Goal: Transaction & Acquisition: Book appointment/travel/reservation

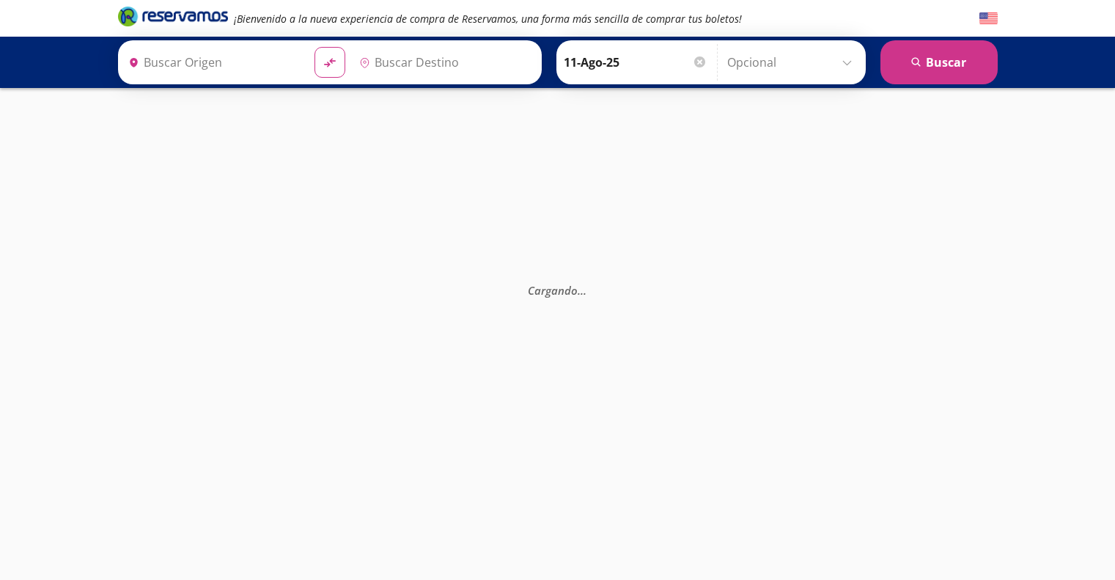
type input "[GEOGRAPHIC_DATA], [GEOGRAPHIC_DATA]"
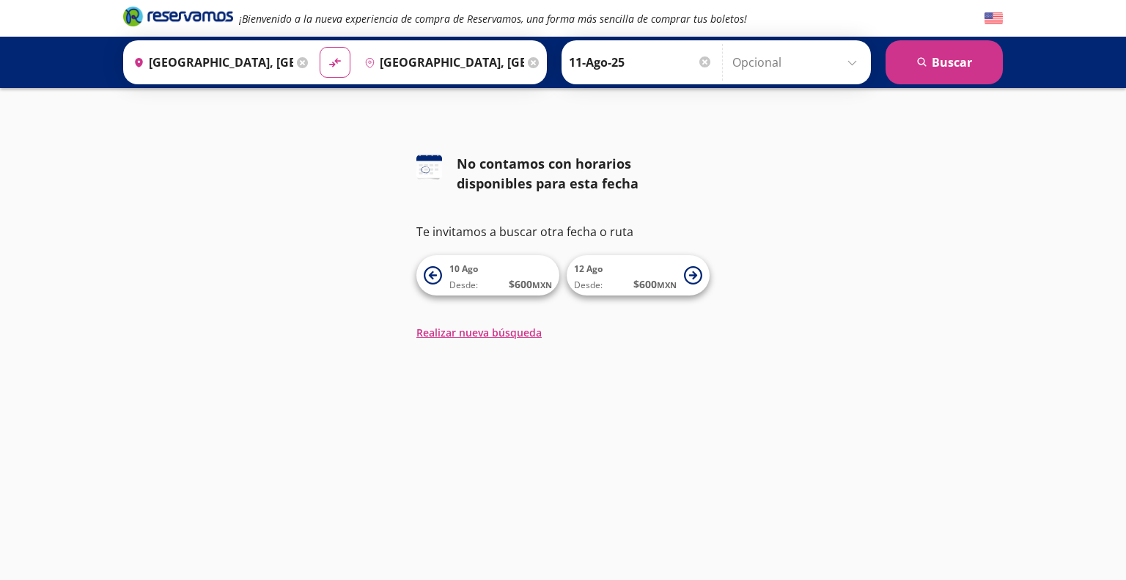
click at [701, 59] on div at bounding box center [704, 61] width 11 height 11
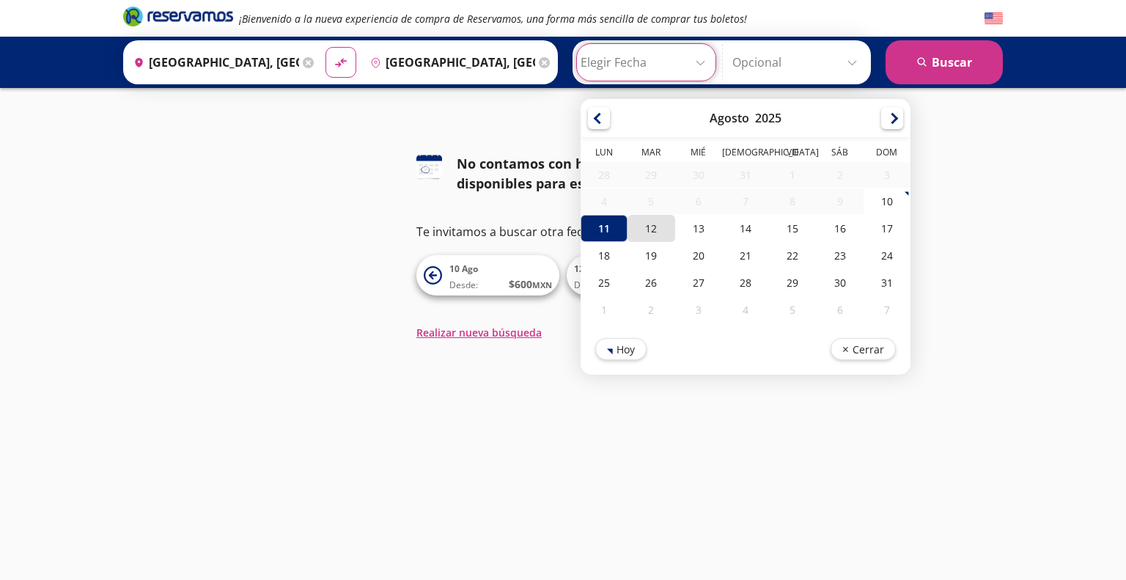
click at [653, 223] on div "12" at bounding box center [650, 228] width 47 height 27
type input "12-Ago-25"
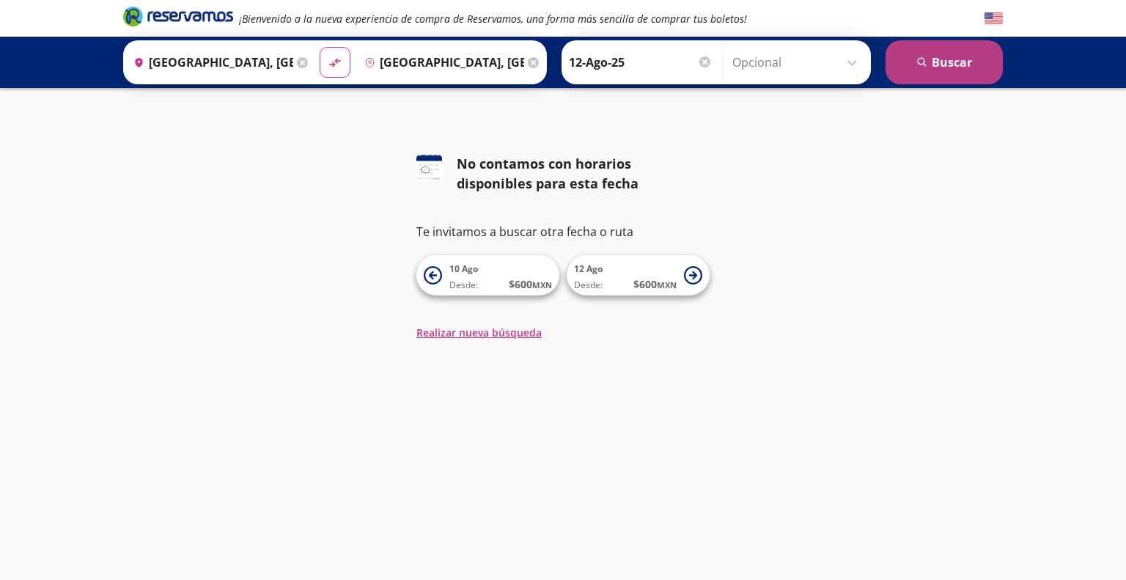
click at [951, 62] on button "search [GEOGRAPHIC_DATA]" at bounding box center [943, 62] width 117 height 44
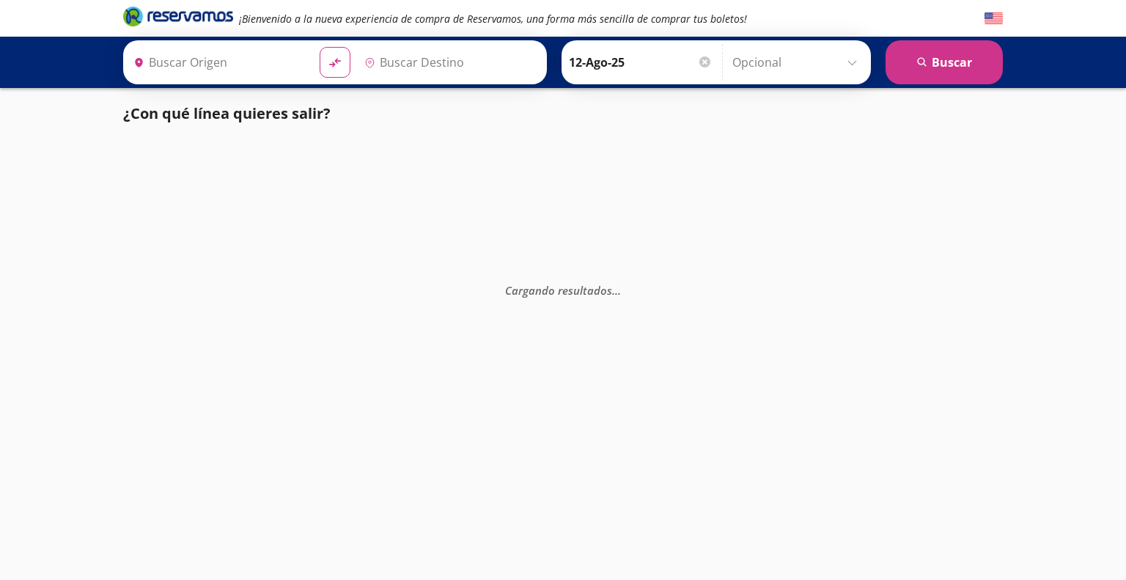
type input "[GEOGRAPHIC_DATA], [GEOGRAPHIC_DATA]"
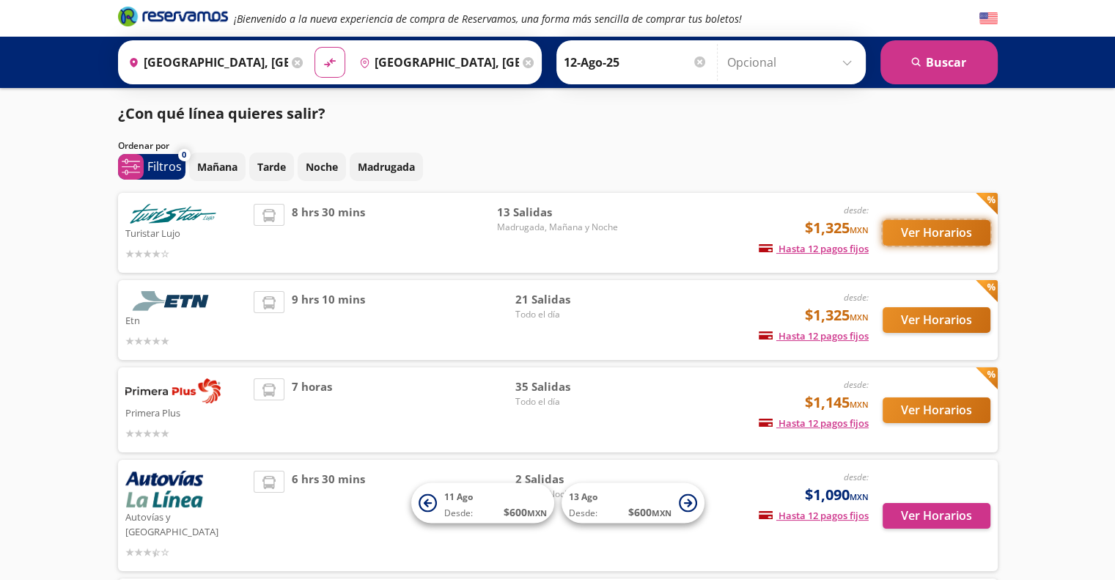
click at [933, 234] on button "Ver Horarios" at bounding box center [936, 233] width 108 height 26
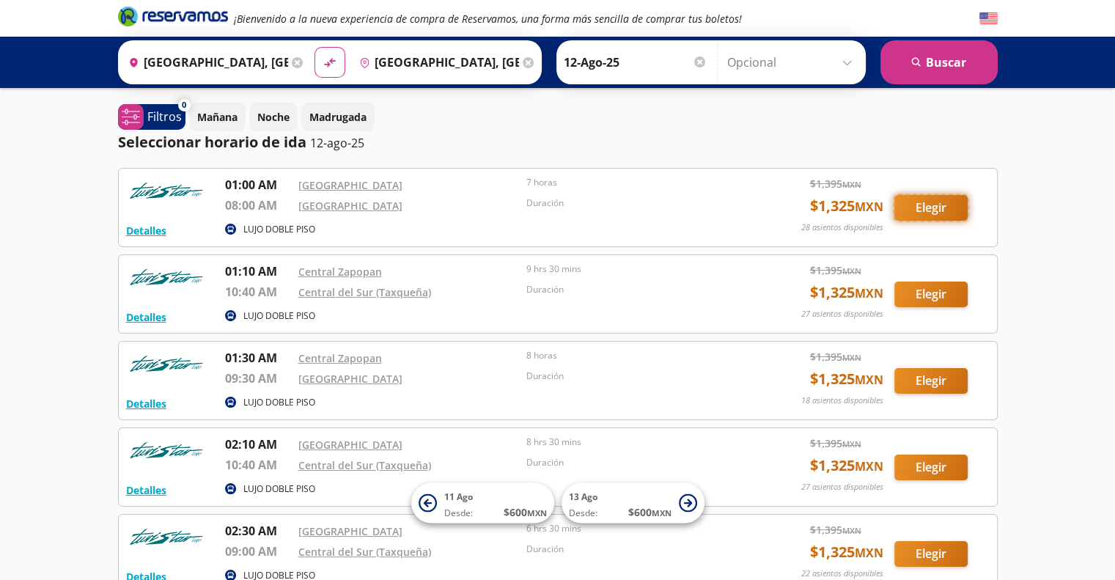
click at [929, 204] on button "Elegir" at bounding box center [930, 208] width 73 height 26
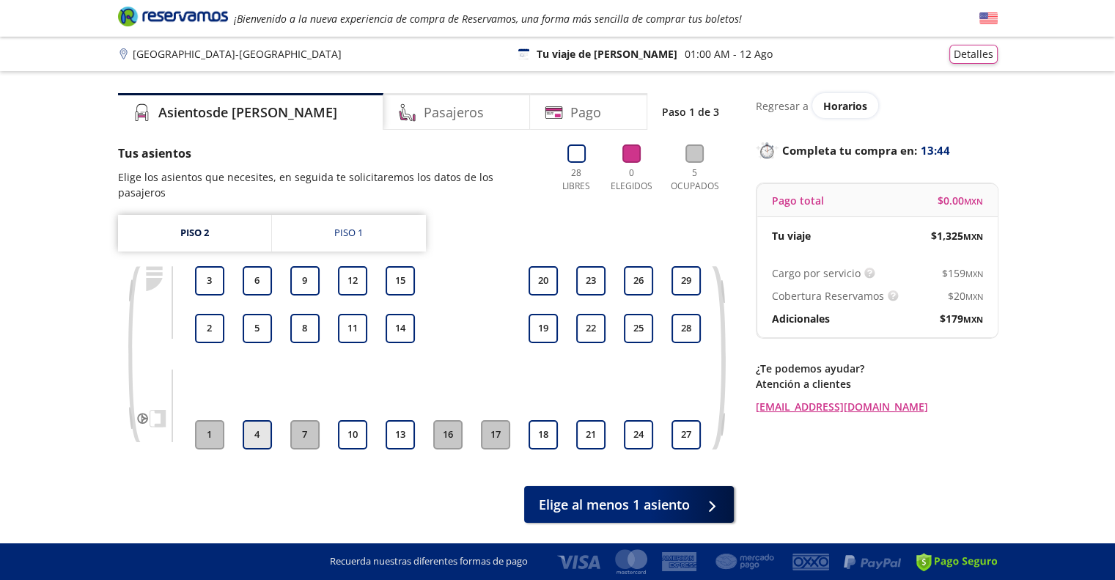
click at [250, 421] on button "4" at bounding box center [257, 434] width 29 height 29
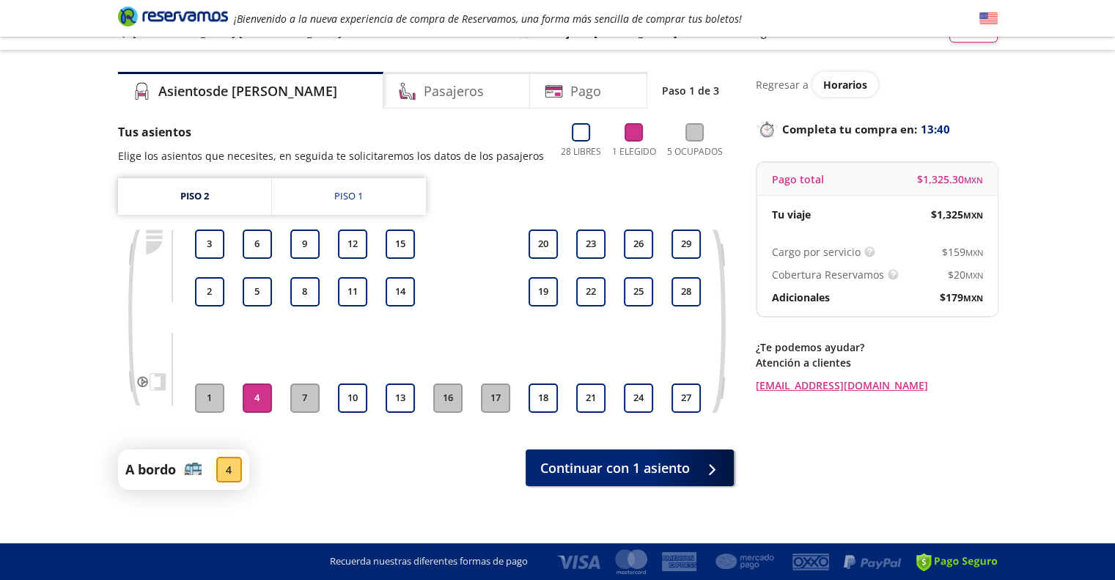
scroll to position [33, 0]
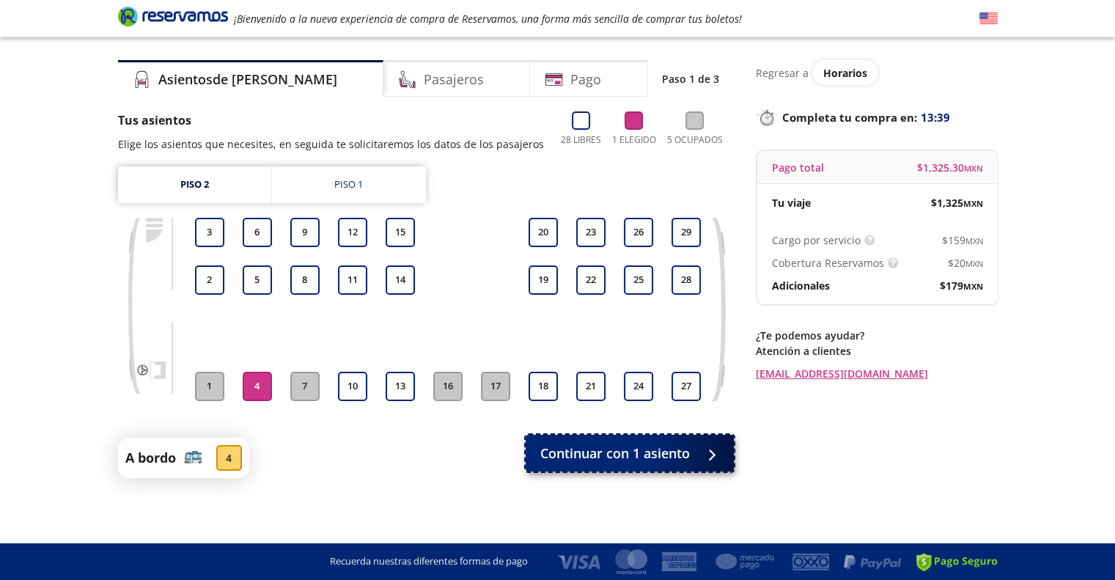
click at [646, 458] on span "Continuar con 1 asiento" at bounding box center [615, 453] width 150 height 20
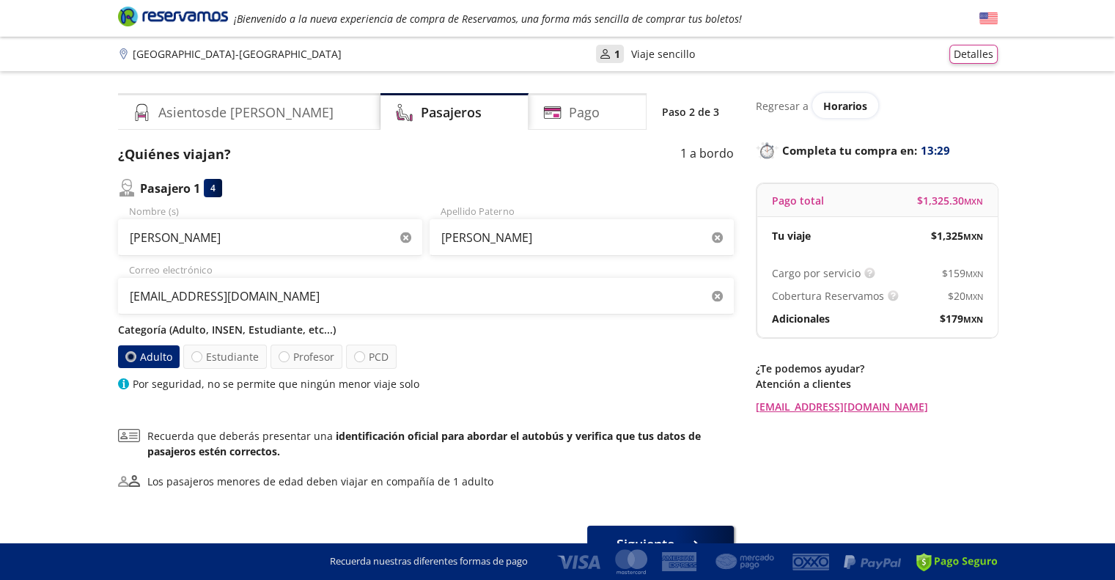
click at [124, 355] on label "Adulto" at bounding box center [148, 356] width 62 height 23
click at [125, 355] on input "Adulto" at bounding box center [130, 357] width 10 height 10
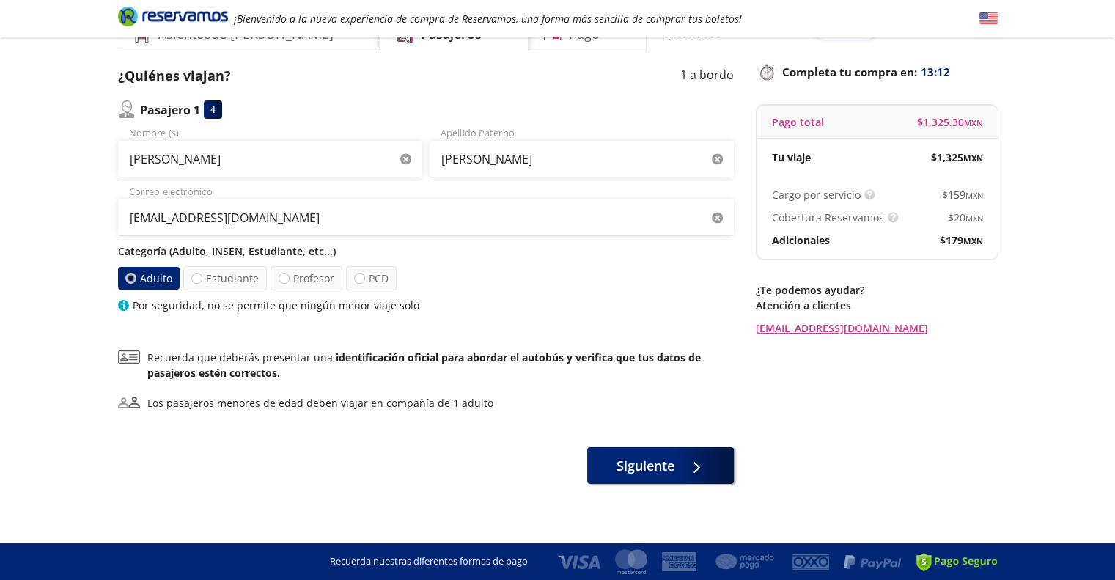
scroll to position [84, 0]
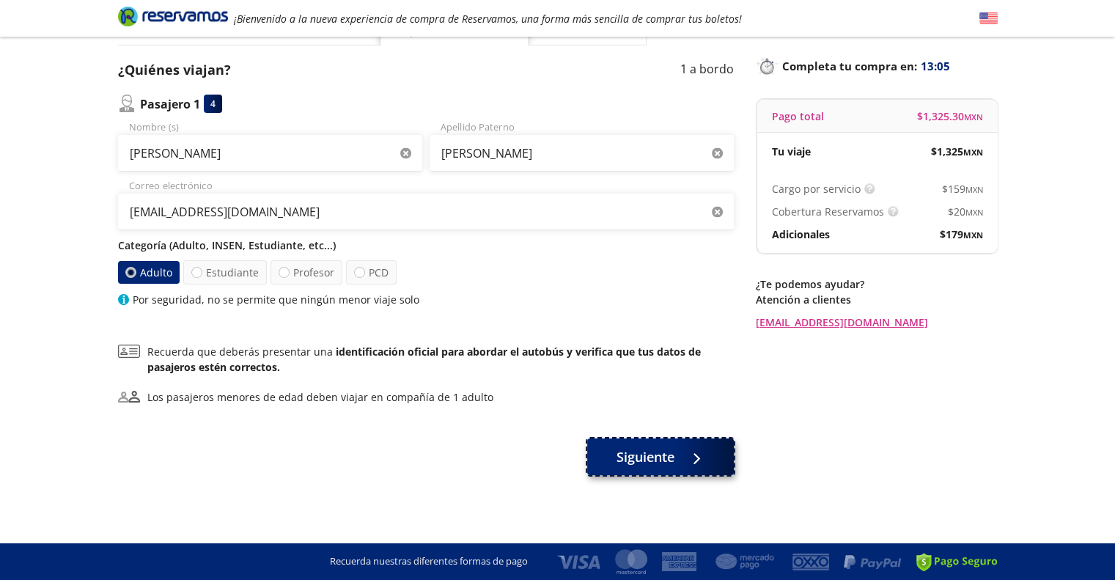
click at [706, 458] on button "Siguiente" at bounding box center [660, 456] width 147 height 37
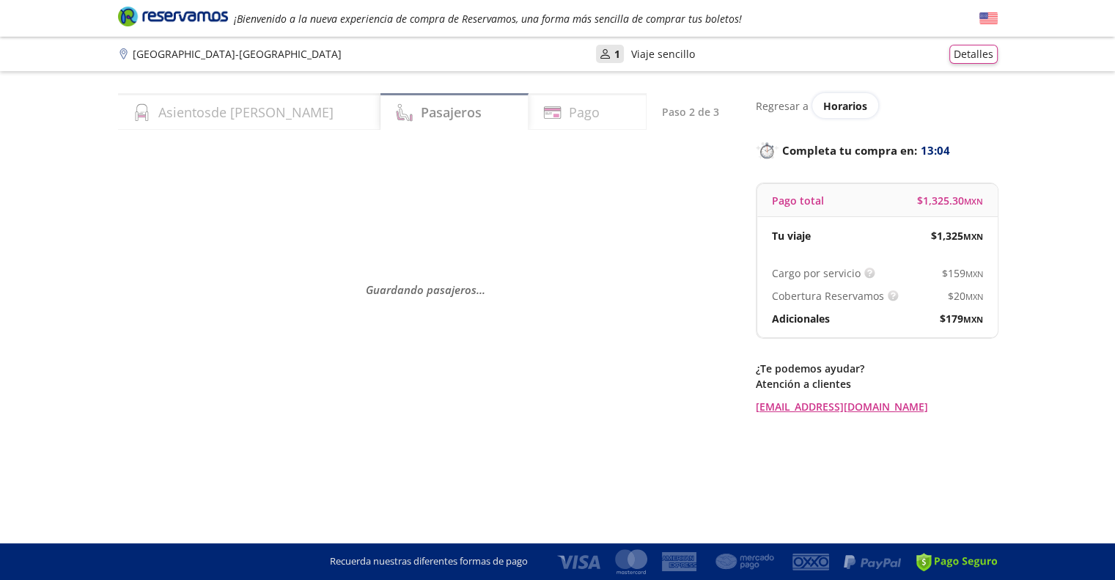
scroll to position [0, 0]
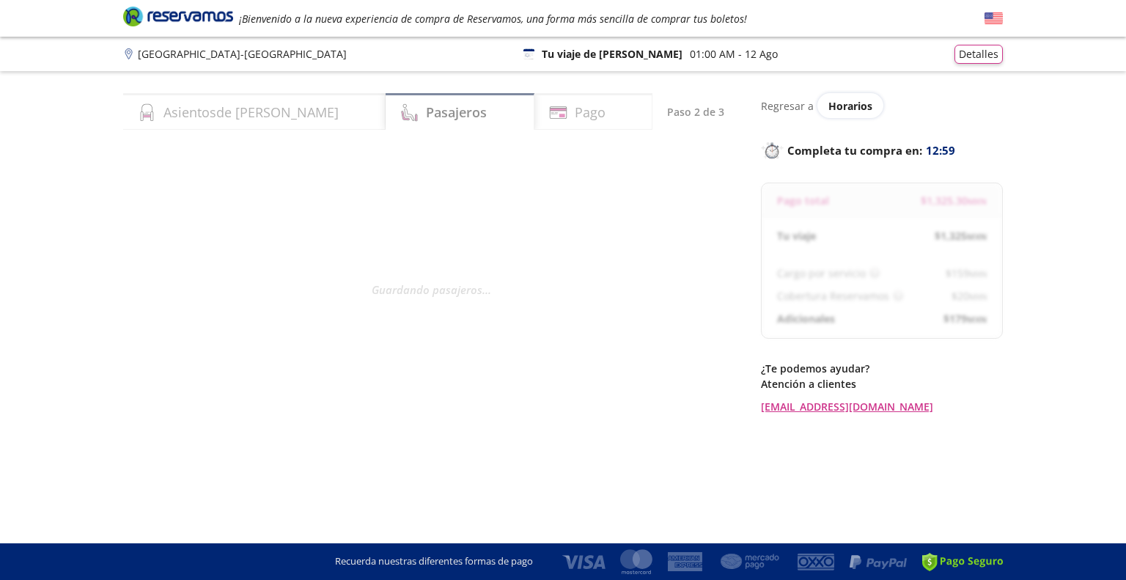
select select "MX"
